Goal: Task Accomplishment & Management: Manage account settings

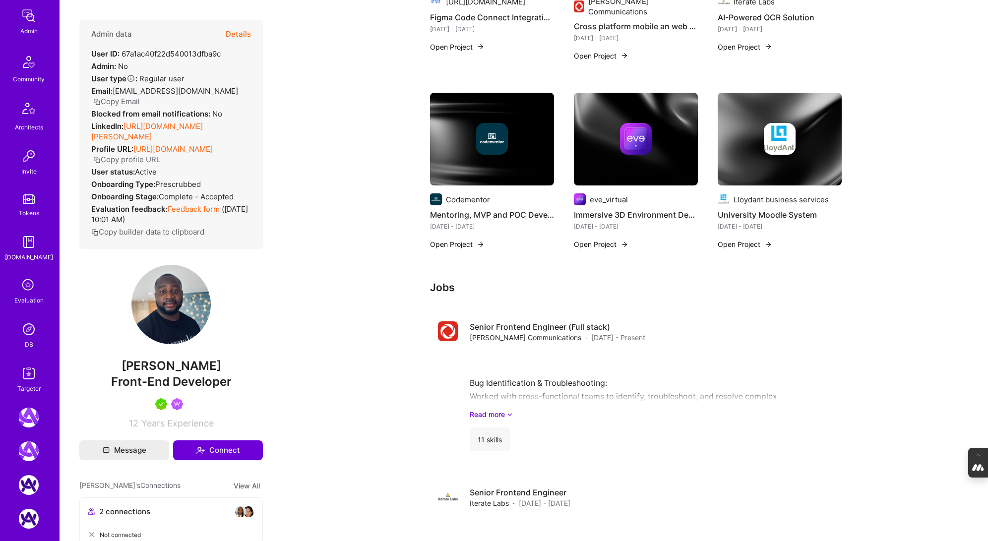
scroll to position [295, 0]
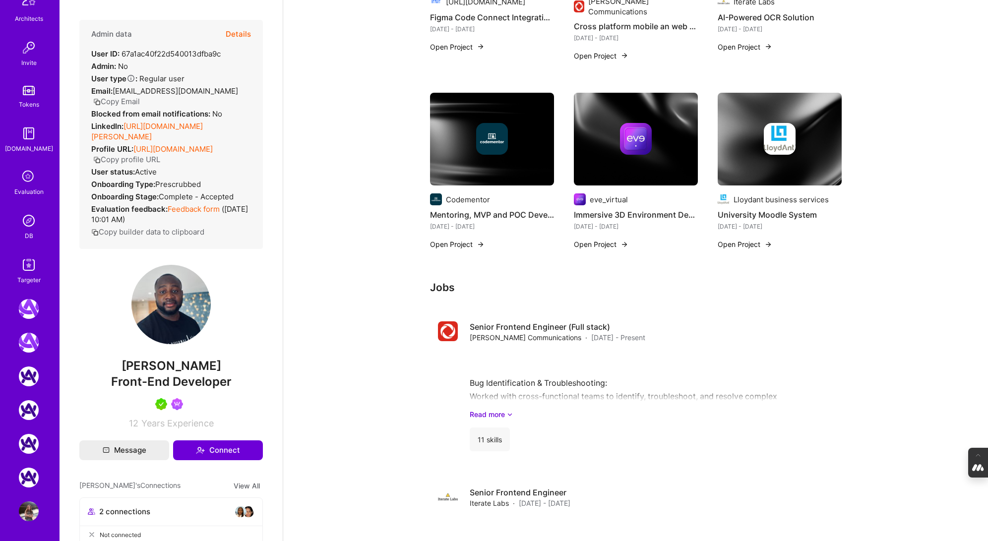
click at [31, 226] on img at bounding box center [29, 221] width 20 height 20
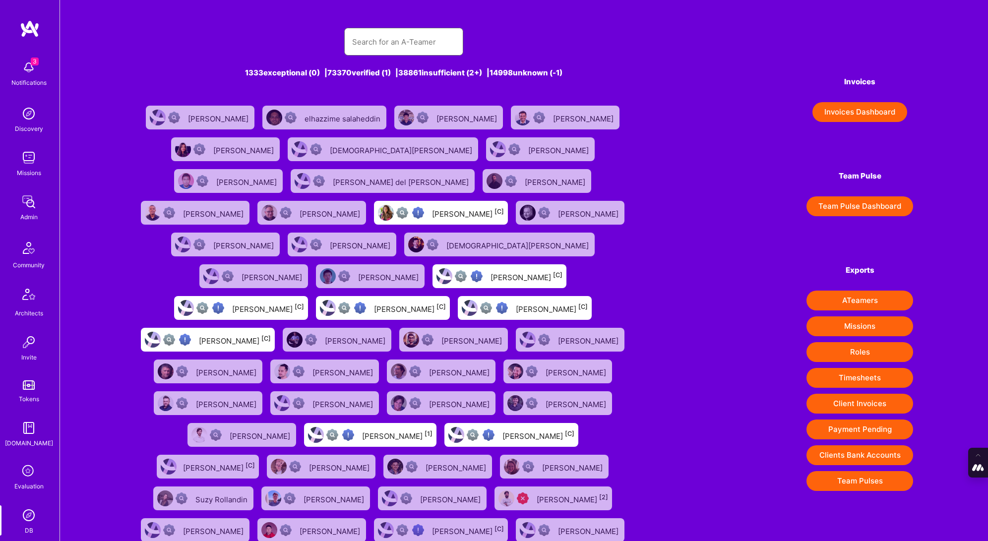
click at [373, 39] on input "text" at bounding box center [403, 41] width 103 height 25
paste input "shaleenkacker@gmail.com"
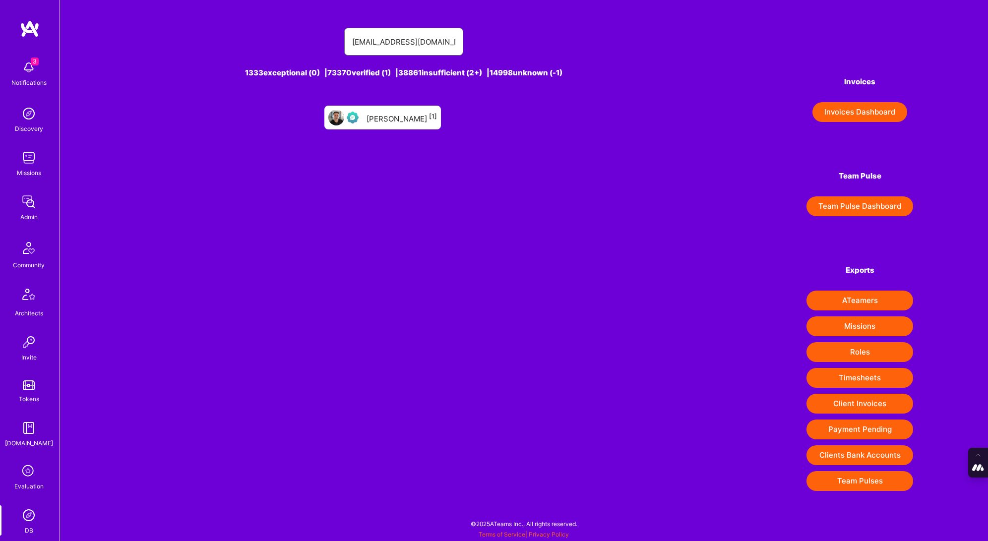
type input "shaleenkacker@gmail.com"
click at [392, 110] on div "shaleen kacker [1]" at bounding box center [382, 118] width 117 height 24
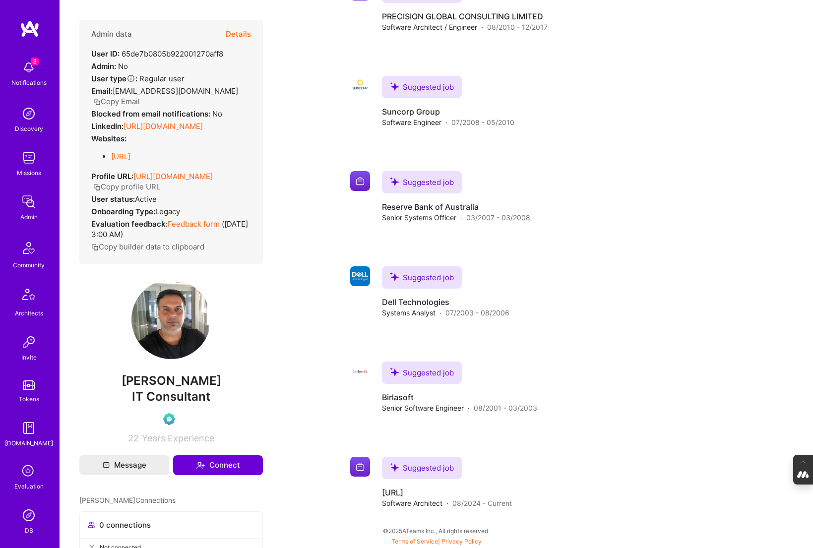
click at [235, 30] on button "Details" at bounding box center [238, 34] width 25 height 29
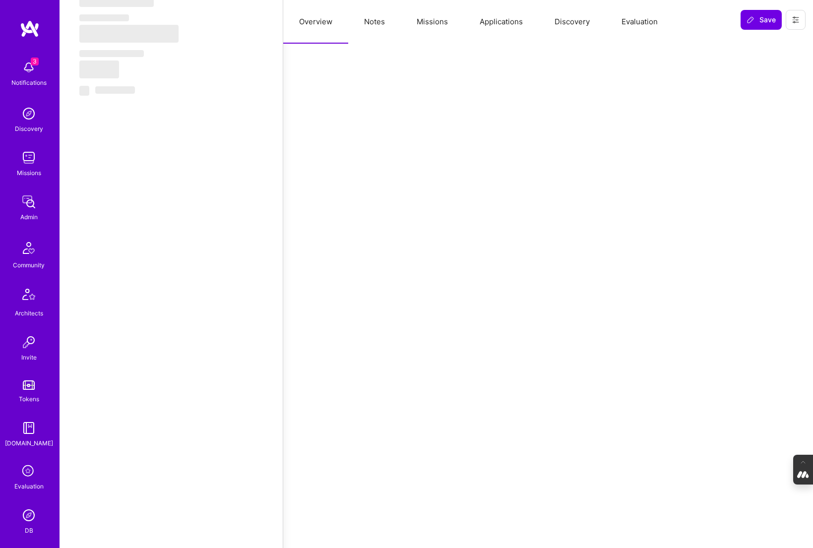
select select "Right Now"
select select "Verified"
select select "US"
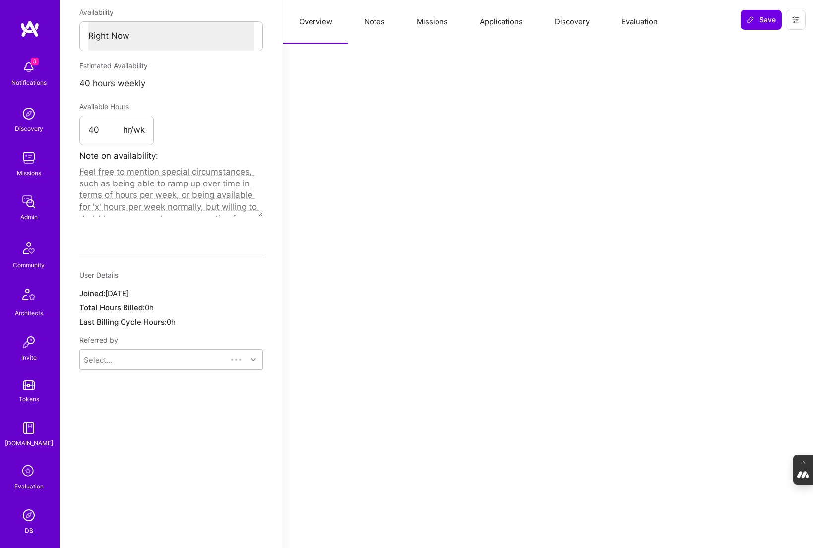
click at [625, 19] on button "Evaluation" at bounding box center [640, 22] width 68 height 44
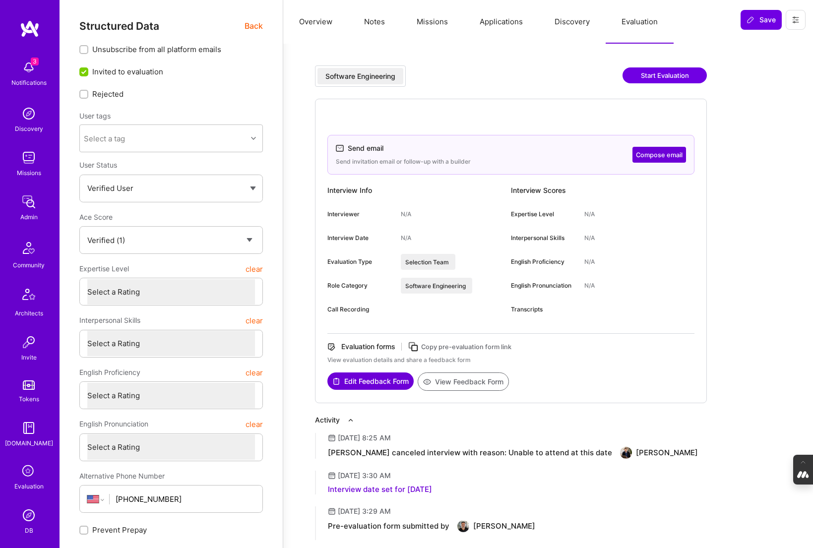
click at [414, 349] on icon at bounding box center [413, 346] width 11 height 11
click at [795, 29] on button at bounding box center [796, 20] width 20 height 20
click at [772, 42] on button "Login as shaleen" at bounding box center [753, 42] width 105 height 25
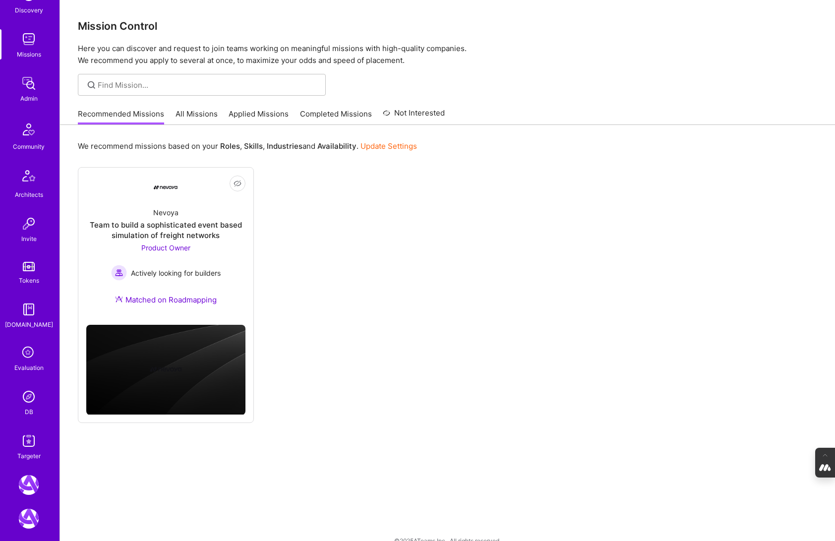
scroll to position [129, 0]
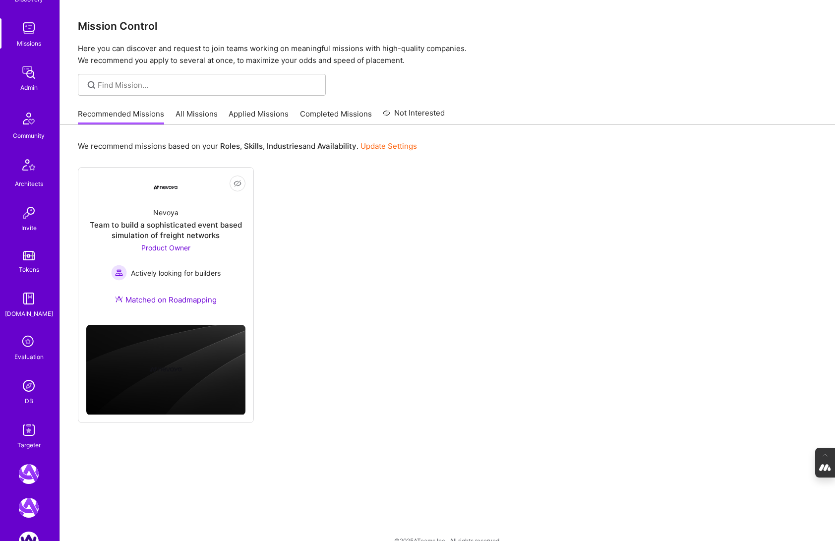
click at [19, 383] on img at bounding box center [29, 386] width 20 height 20
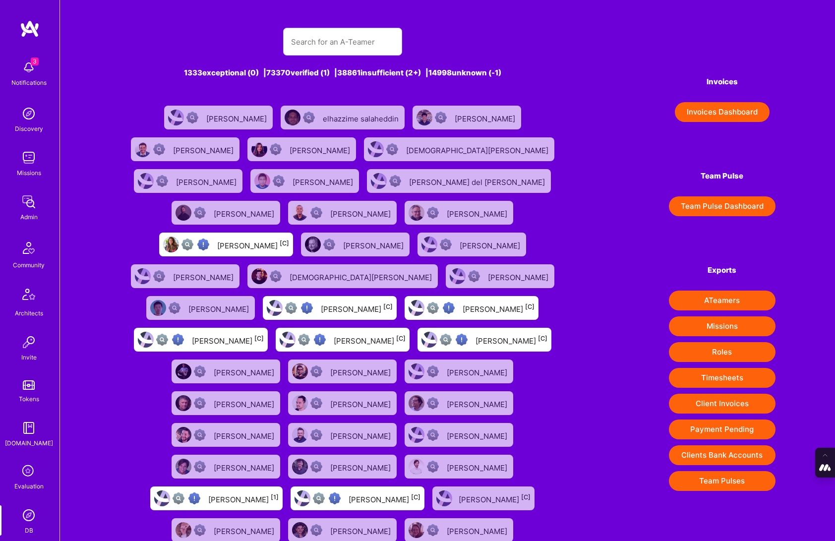
click at [346, 56] on div "1333 exceptional (0) | 73370 verified (1) | 38861 insufficient (2+) | 14998 unk…" at bounding box center [343, 329] width 446 height 626
click at [334, 37] on input "text" at bounding box center [342, 41] width 103 height 25
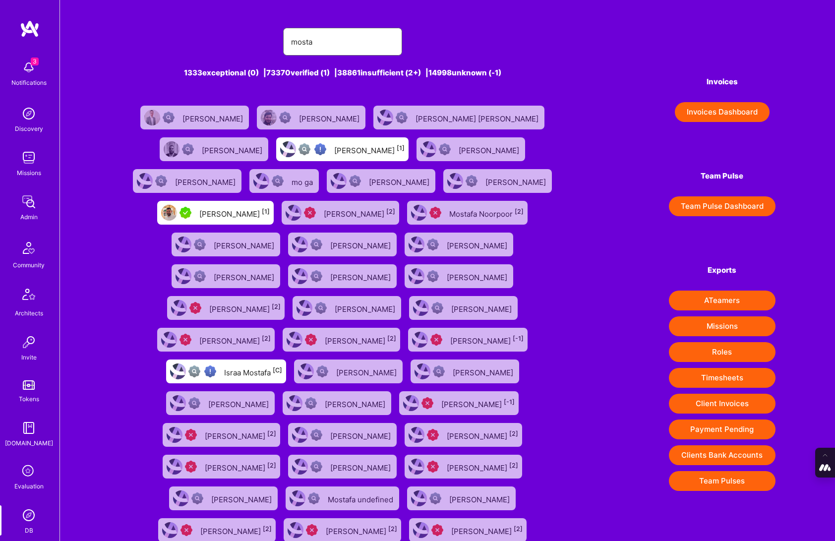
type input "[PERSON_NAME]"
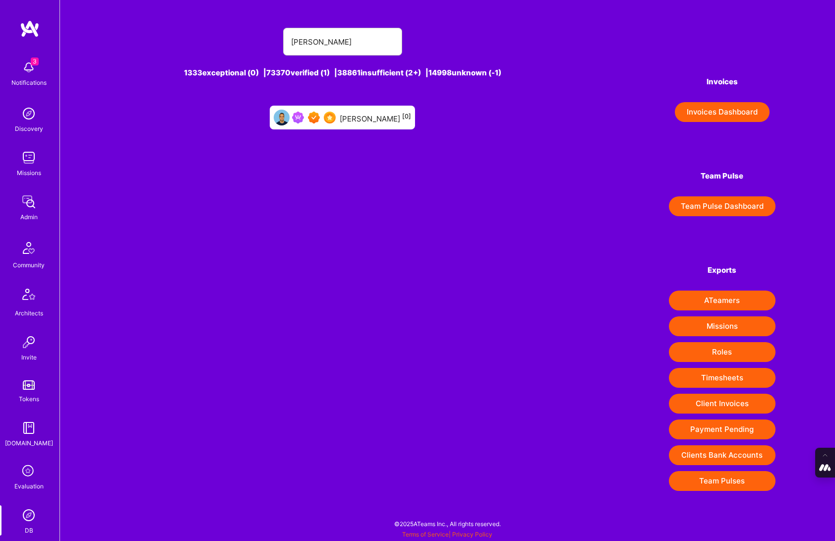
click at [391, 123] on div "[PERSON_NAME] [0]" at bounding box center [375, 117] width 71 height 13
